Goal: Check status: Check status

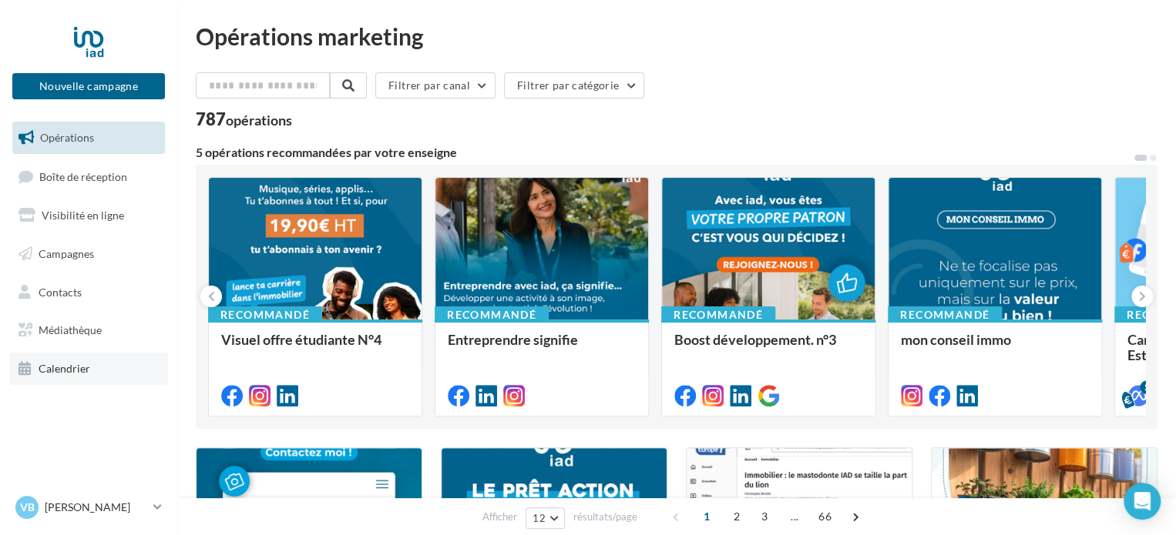
click at [50, 371] on span "Calendrier" at bounding box center [65, 368] width 52 height 13
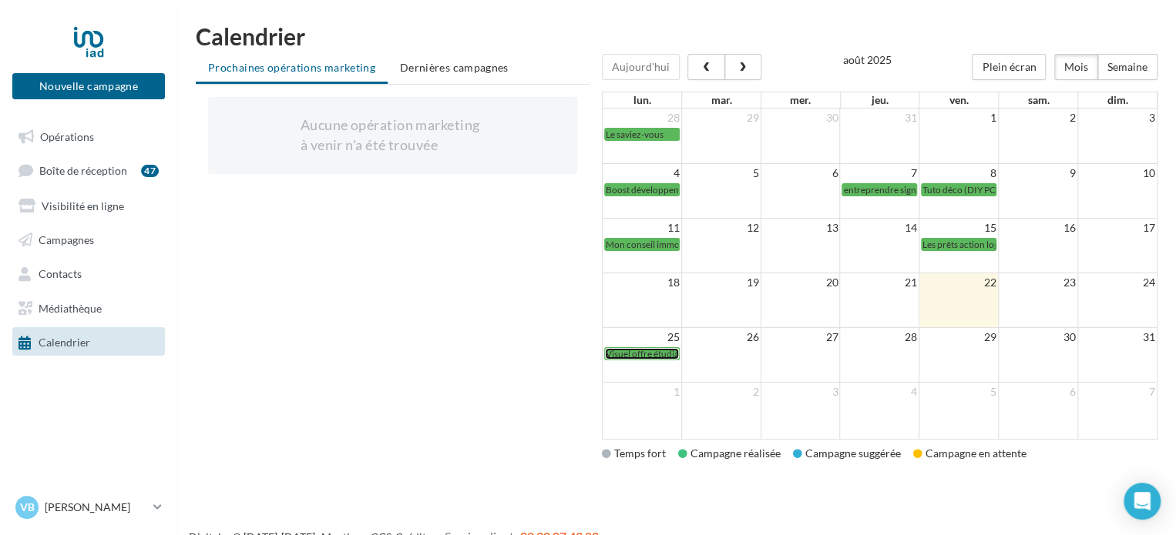
click at [627, 351] on span "Visuel offre étudiante n°4" at bounding box center [657, 354] width 102 height 12
